Goal: Information Seeking & Learning: Compare options

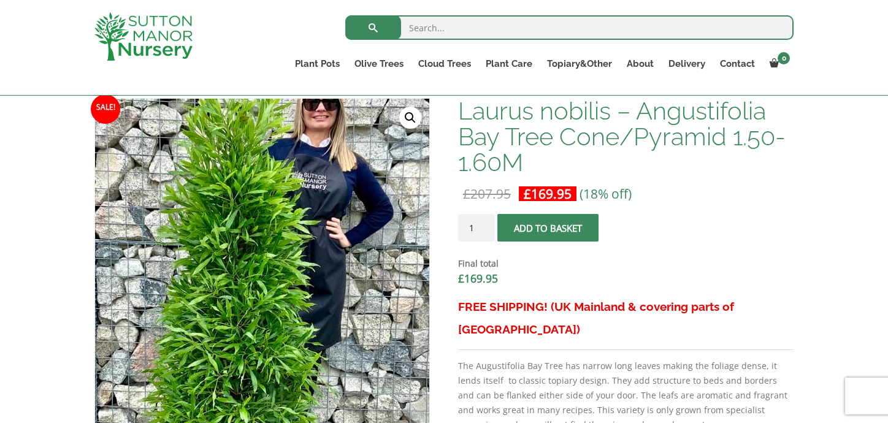
scroll to position [307, 0]
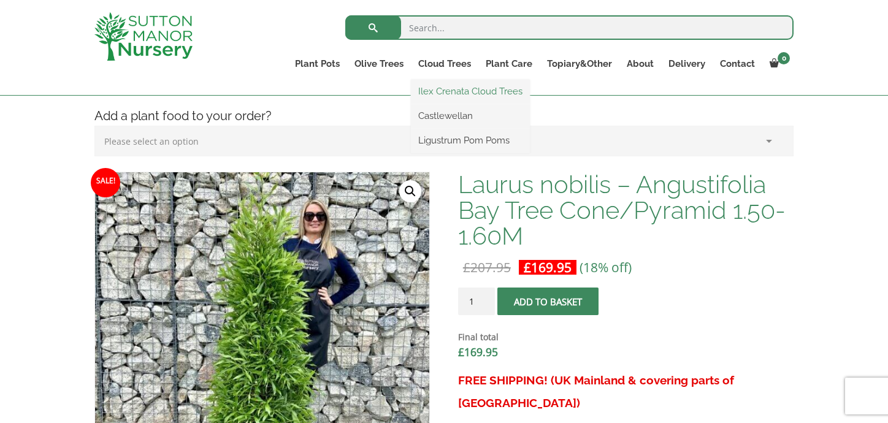
click at [439, 97] on link "Ilex Crenata Cloud Trees" at bounding box center [470, 91] width 119 height 18
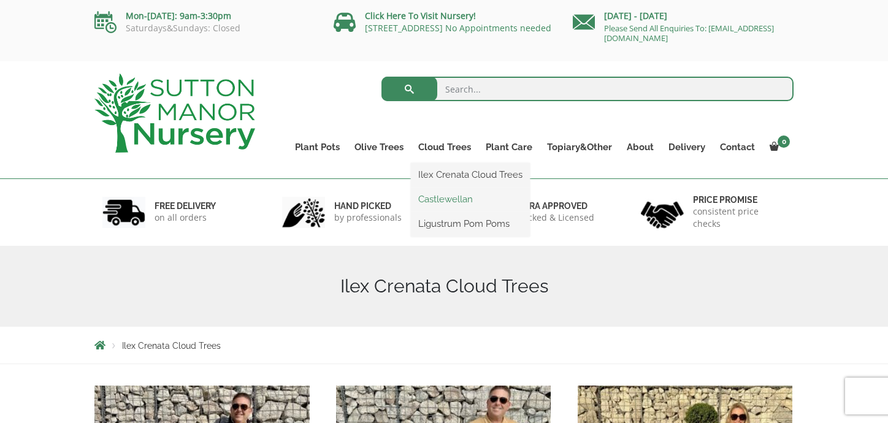
click at [433, 202] on link "Castlewellan" at bounding box center [470, 199] width 119 height 18
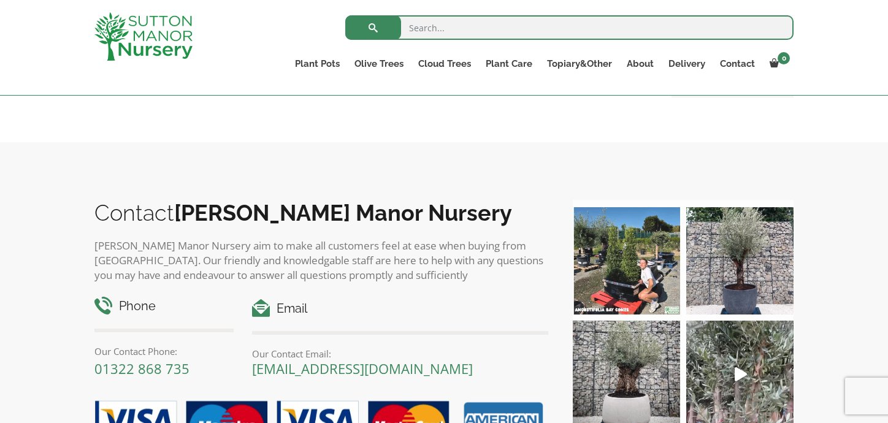
scroll to position [496, 0]
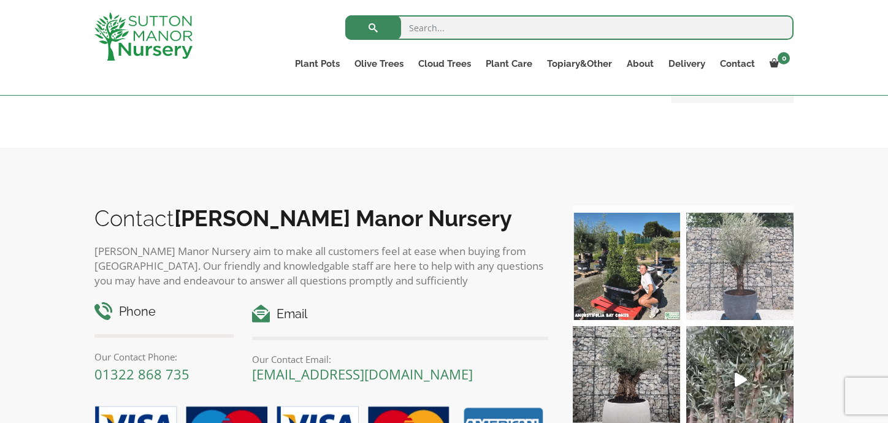
click at [752, 258] on img at bounding box center [739, 266] width 107 height 107
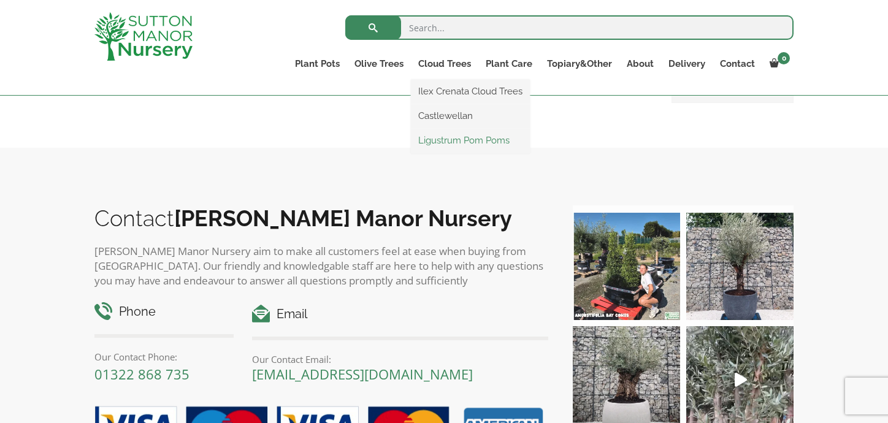
click at [440, 139] on link "Ligustrum Pom Poms" at bounding box center [470, 140] width 119 height 18
